Goal: Task Accomplishment & Management: Use online tool/utility

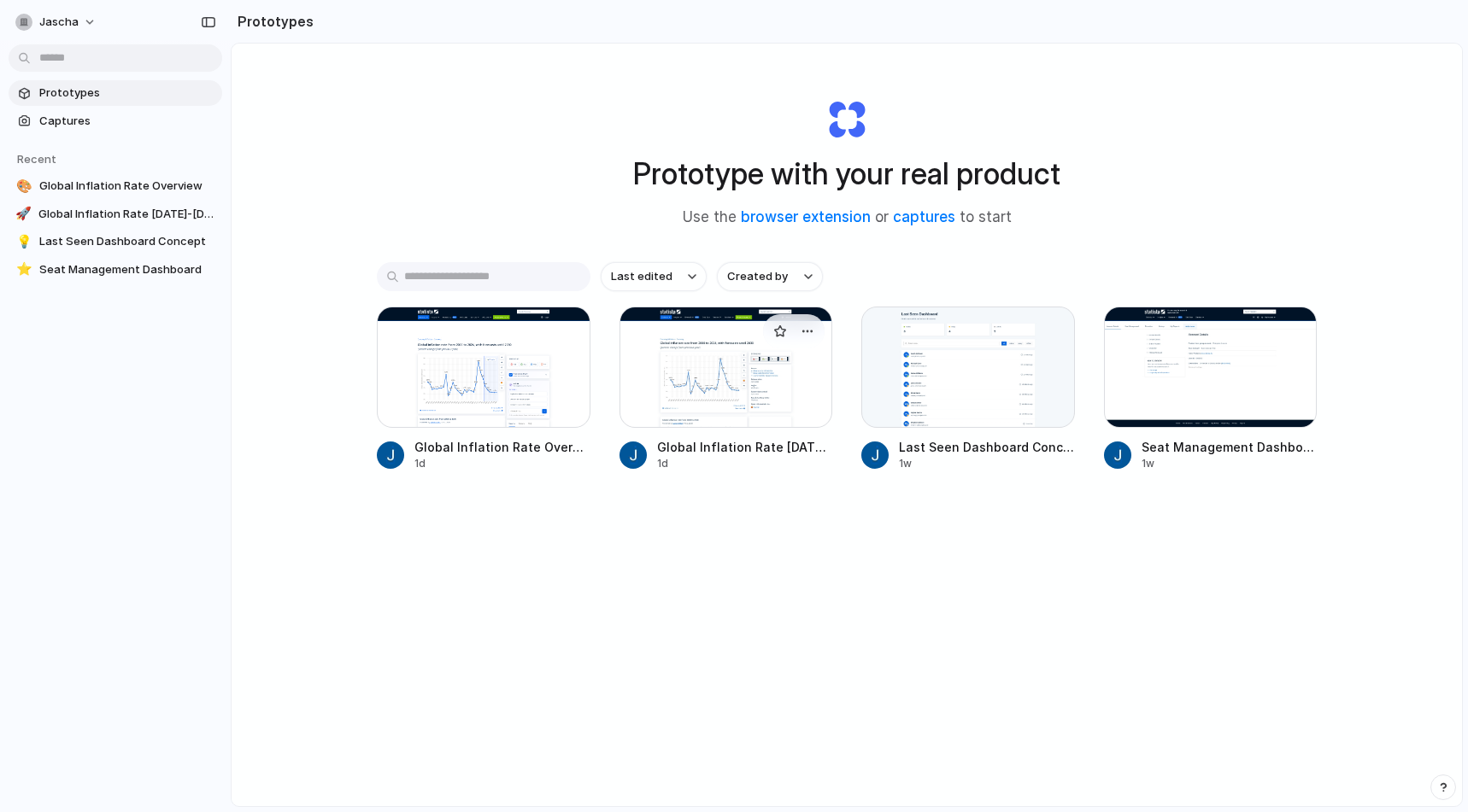
click at [722, 411] on div at bounding box center [726, 367] width 214 height 121
click at [576, 392] on div at bounding box center [484, 367] width 214 height 121
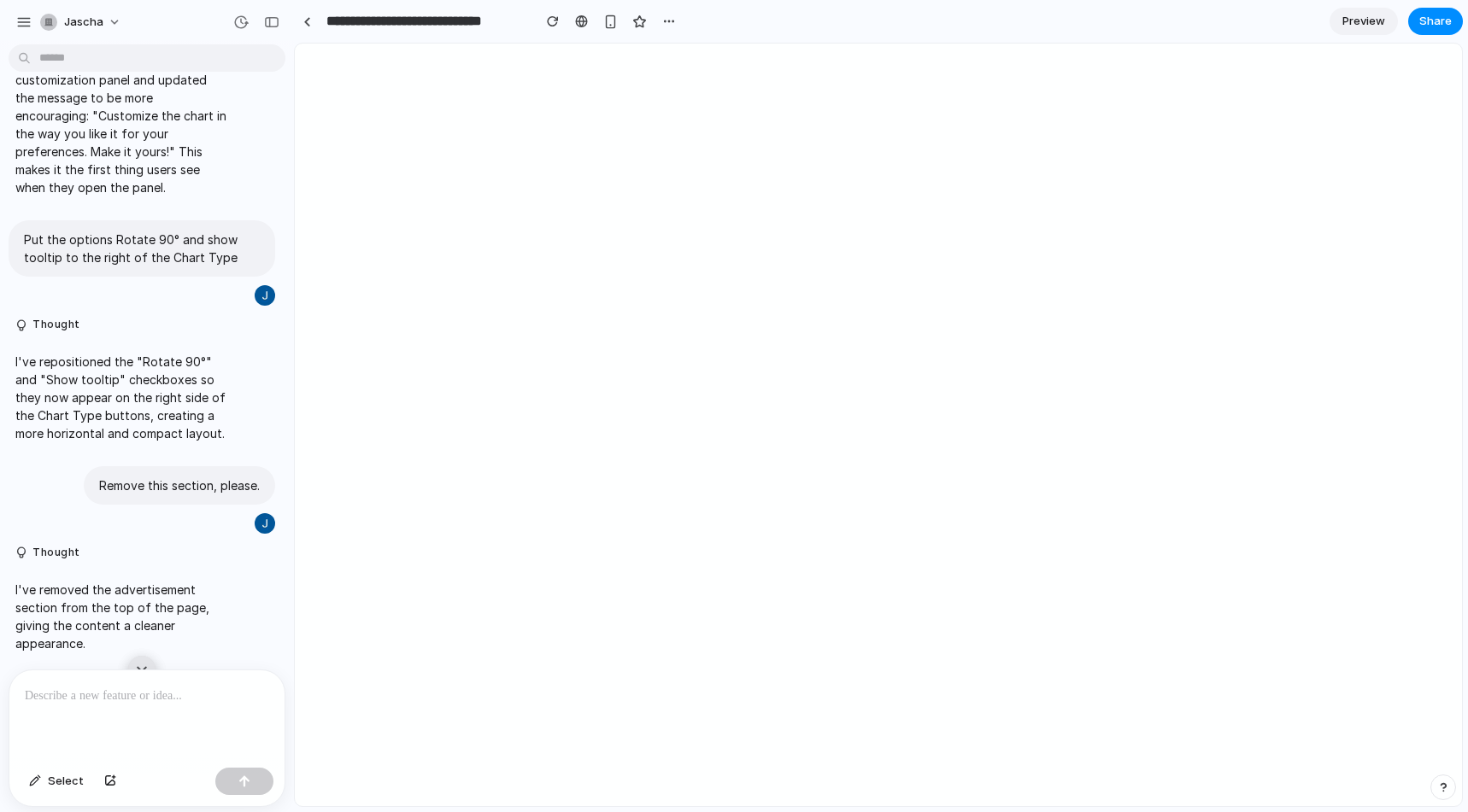
scroll to position [6693, 0]
